Goal: Task Accomplishment & Management: Manage account settings

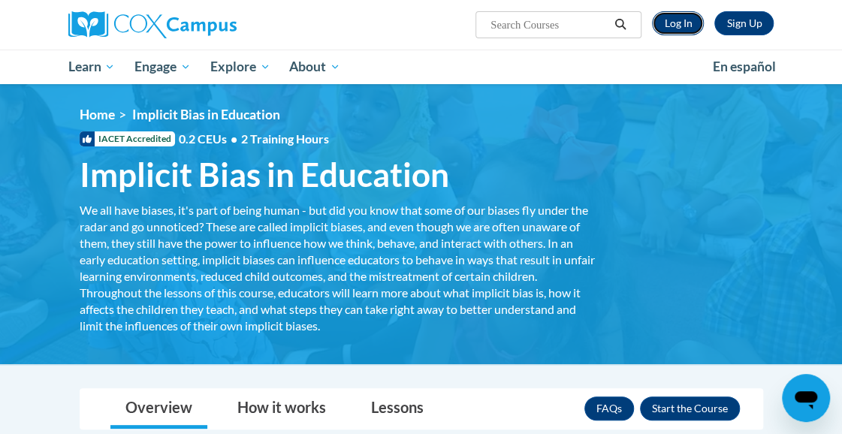
click at [687, 19] on link "Log In" at bounding box center [678, 23] width 52 height 24
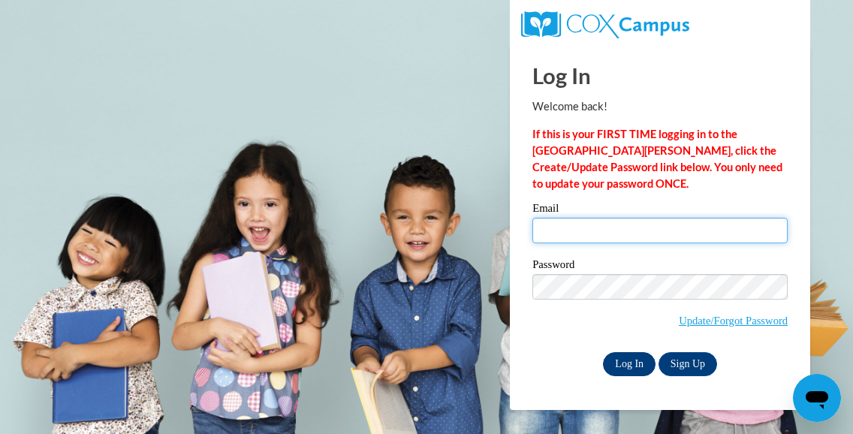
type input "AubreyO@ymcaatlanta.org"
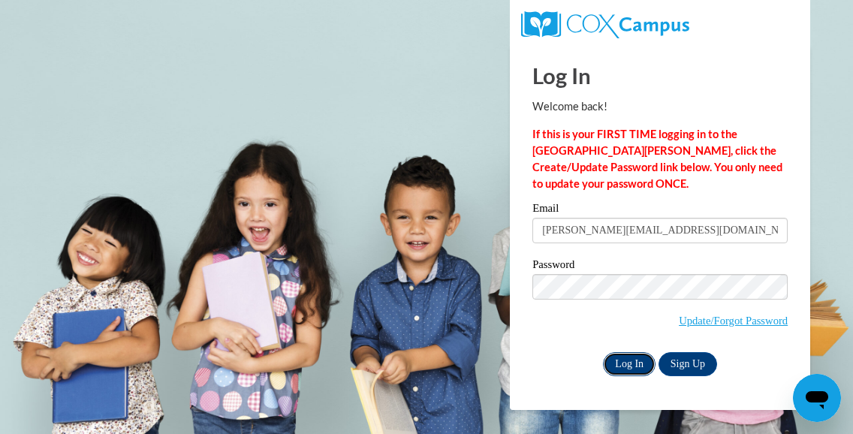
click at [619, 366] on input "Log In" at bounding box center [629, 364] width 53 height 24
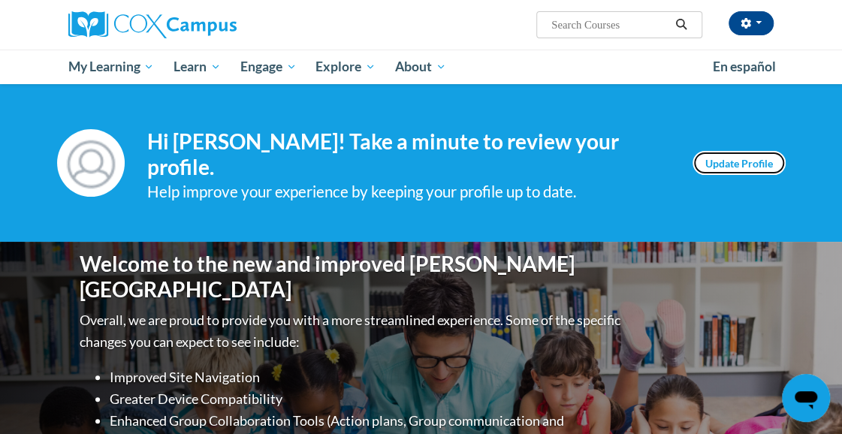
click at [725, 157] on link "Update Profile" at bounding box center [738, 163] width 93 height 24
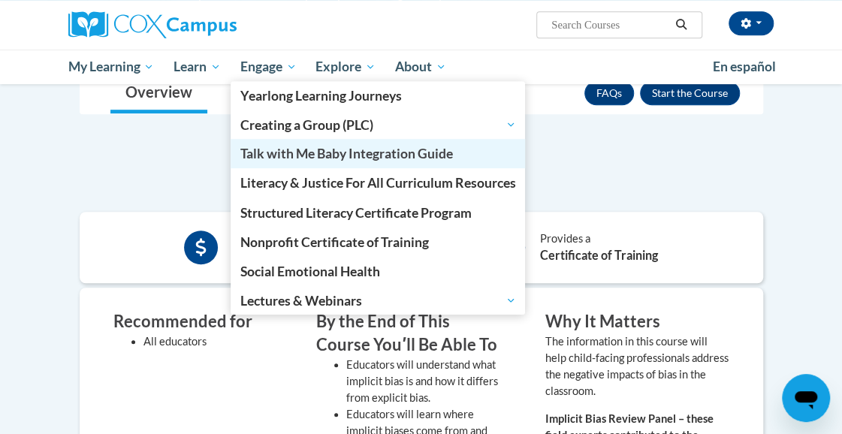
scroll to position [320, 0]
